Goal: Navigation & Orientation: Find specific page/section

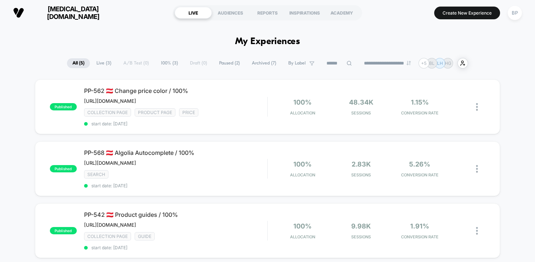
click at [75, 14] on span "[MEDICAL_DATA][DOMAIN_NAME]" at bounding box center [72, 12] width 87 height 15
click at [517, 13] on div "BP" at bounding box center [515, 13] width 14 height 14
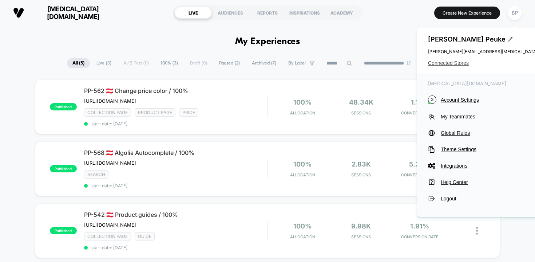
click at [462, 61] on span "Connected Stores" at bounding box center [500, 63] width 145 height 6
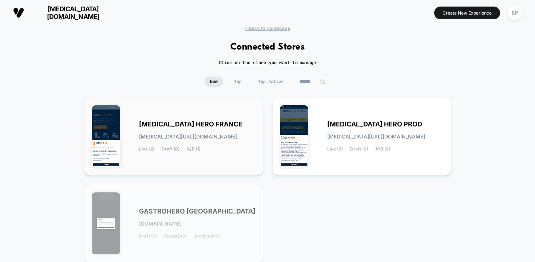
click at [208, 123] on span "[MEDICAL_DATA] HERO FRANCE" at bounding box center [190, 124] width 103 height 5
